Goal: Check status: Check status

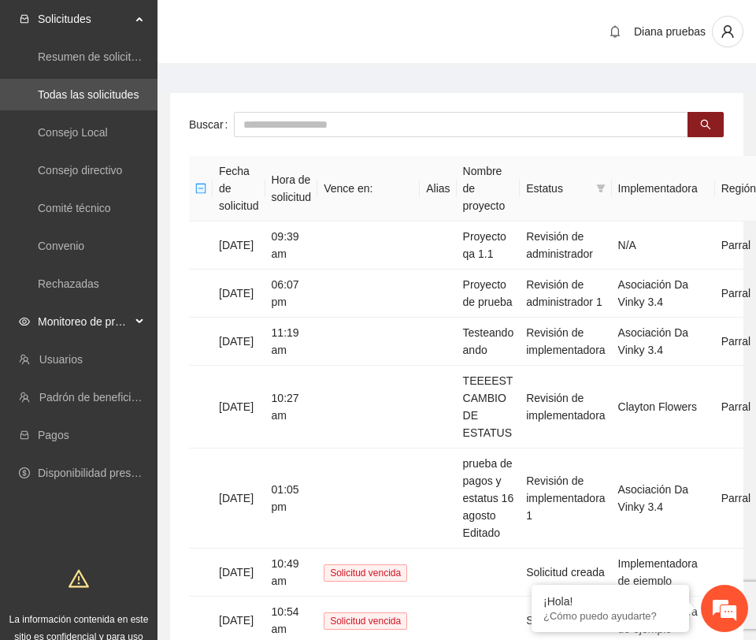
click at [124, 314] on span "Monitoreo de proyectos" at bounding box center [84, 322] width 93 height 32
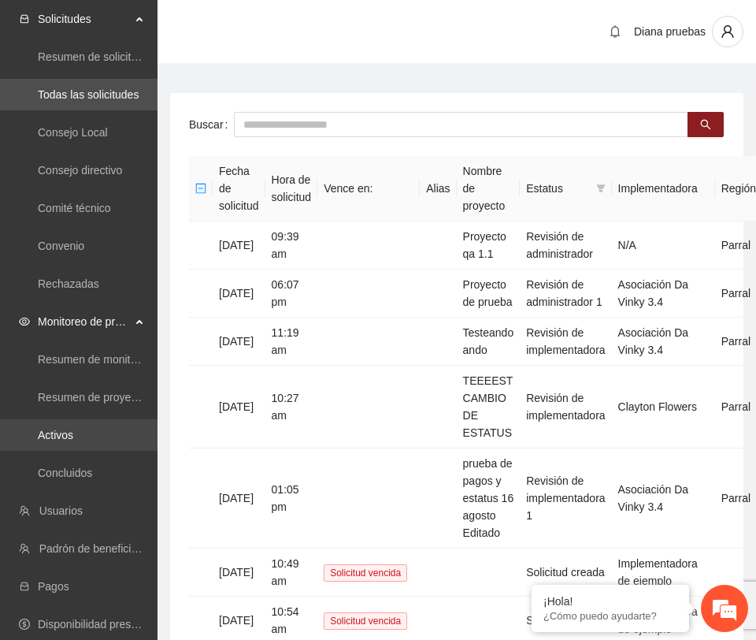
click at [65, 441] on link "Activos" at bounding box center [55, 435] width 35 height 13
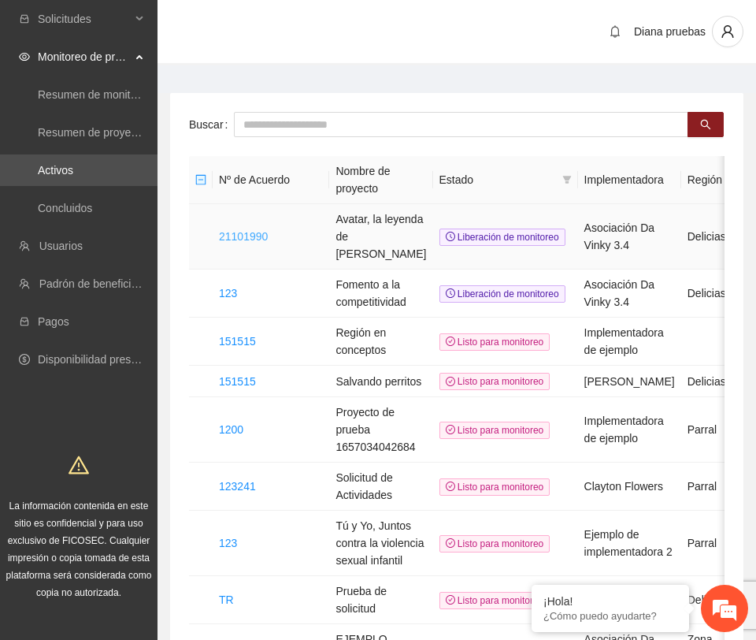
click at [266, 232] on link "21101990" at bounding box center [243, 236] width 49 height 13
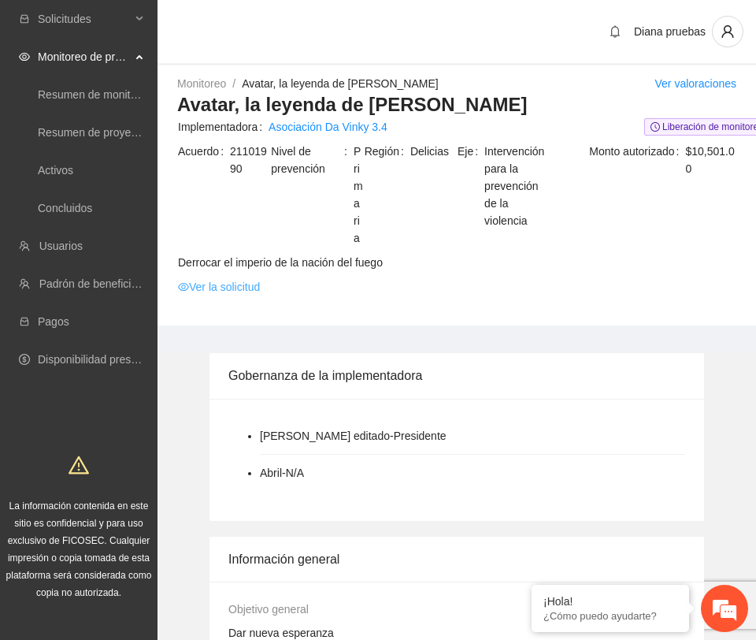
click at [241, 283] on link "Ver la solicitud" at bounding box center [219, 286] width 82 height 17
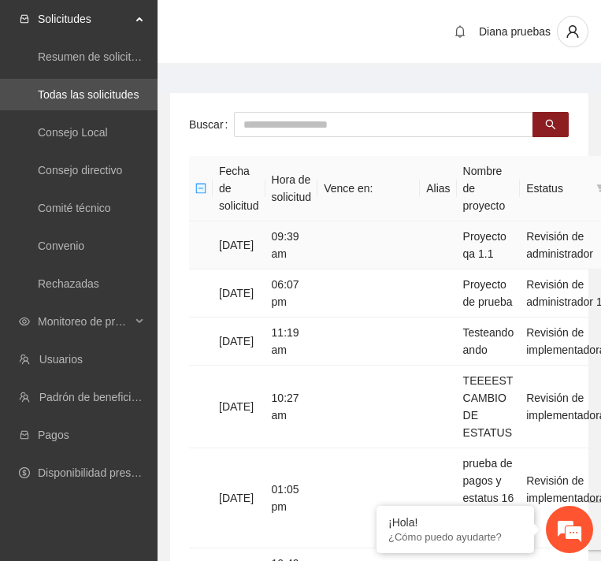
click at [298, 247] on td "09:39 am" at bounding box center [292, 245] width 53 height 48
